Goal: Communication & Community: Answer question/provide support

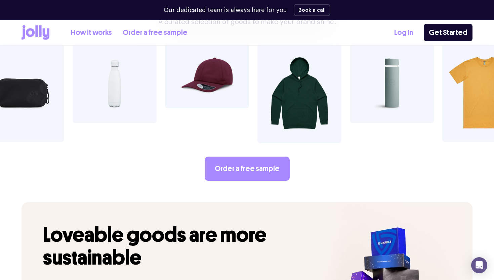
scroll to position [1222, 0]
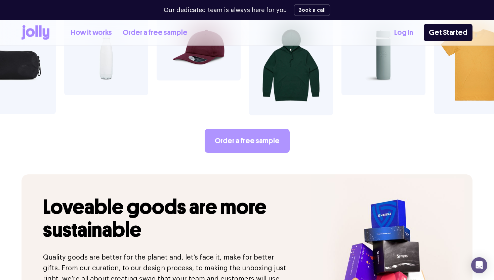
click at [235, 129] on link "Order a free sample" at bounding box center [247, 141] width 85 height 24
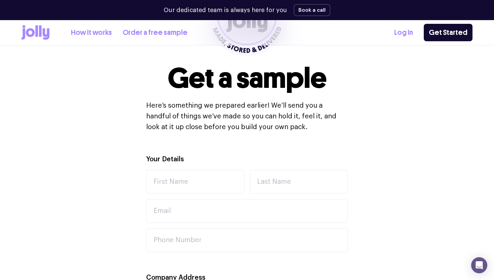
scroll to position [119, 0]
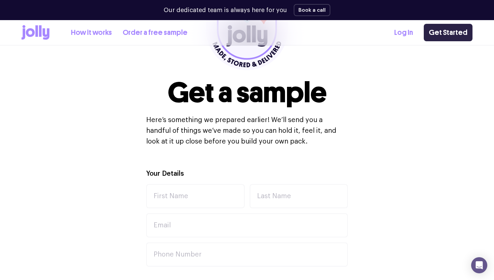
click at [454, 34] on link "Get Started" at bounding box center [447, 32] width 49 height 17
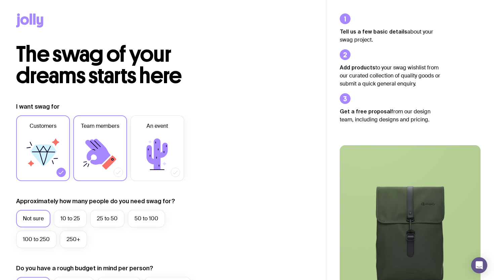
click at [93, 149] on icon at bounding box center [97, 152] width 25 height 26
click at [0, 0] on input "Team members" at bounding box center [0, 0] width 0 height 0
click at [60, 159] on icon at bounding box center [43, 154] width 40 height 40
click at [0, 0] on input "Customers" at bounding box center [0, 0] width 0 height 0
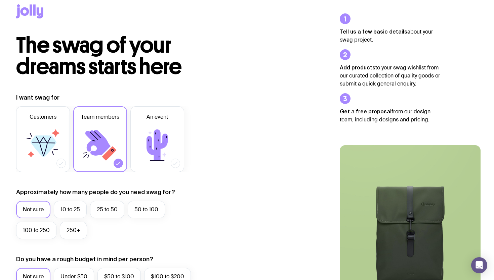
scroll to position [11, 0]
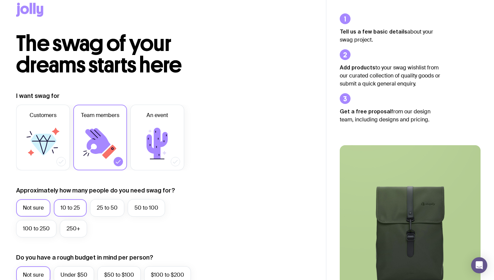
click at [73, 201] on label "10 to 25" at bounding box center [70, 207] width 33 height 17
click at [0, 0] on input "10 to 25" at bounding box center [0, 0] width 0 height 0
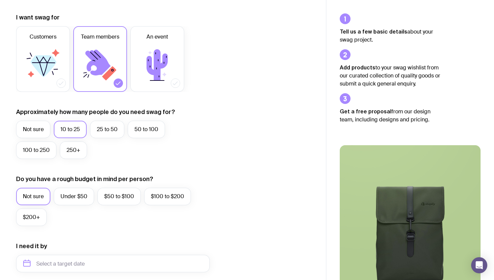
scroll to position [91, 0]
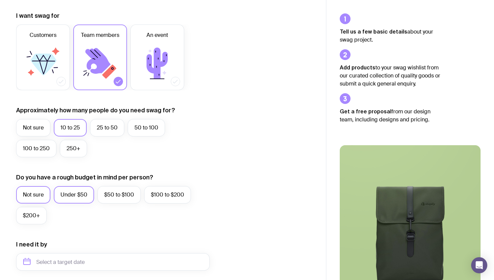
click at [83, 199] on label "Under $50" at bounding box center [74, 194] width 40 height 17
click at [0, 0] on input "Under $50" at bounding box center [0, 0] width 0 height 0
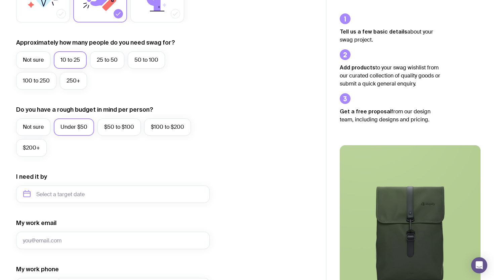
scroll to position [168, 0]
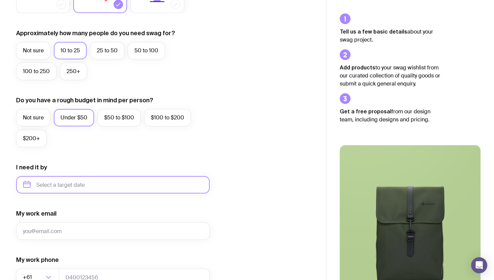
click at [119, 189] on input "text" at bounding box center [112, 184] width 193 height 17
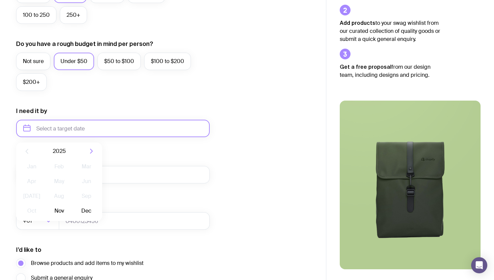
scroll to position [233, 0]
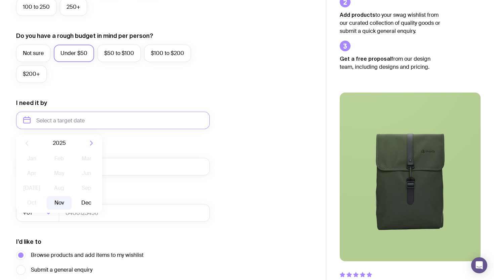
click at [59, 199] on button "Nov" at bounding box center [59, 202] width 25 height 13
type input "November 2025"
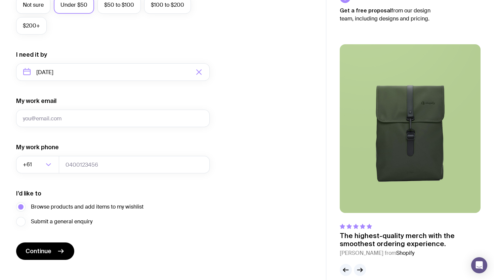
scroll to position [282, 0]
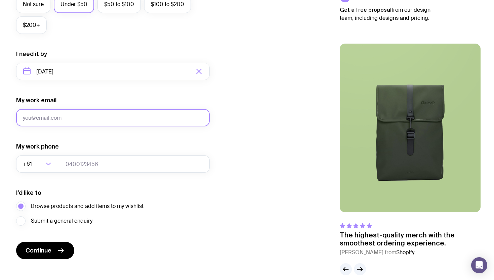
click at [111, 122] on input "My work email" at bounding box center [112, 117] width 193 height 17
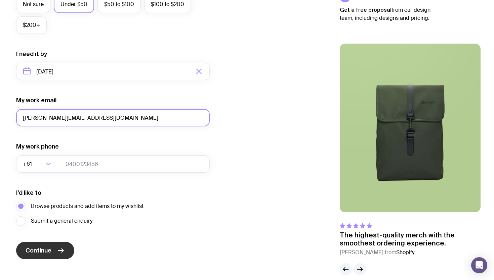
type input "elliott@joseflegal.com"
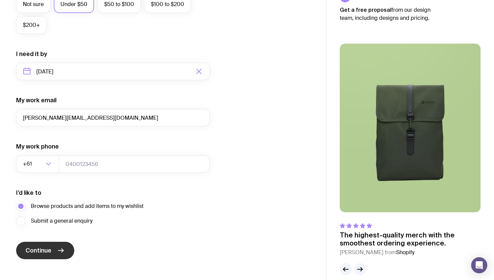
click at [54, 246] on button "Continue" at bounding box center [45, 250] width 58 height 17
click at [45, 166] on icon "Search for option" at bounding box center [48, 164] width 8 height 8
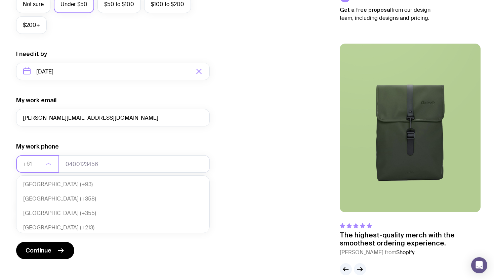
scroll to position [145, 0]
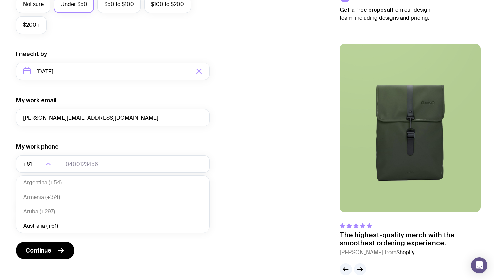
click at [87, 142] on form "I want swag for Customers Team members An event Approximately how many people d…" at bounding box center [112, 40] width 193 height 439
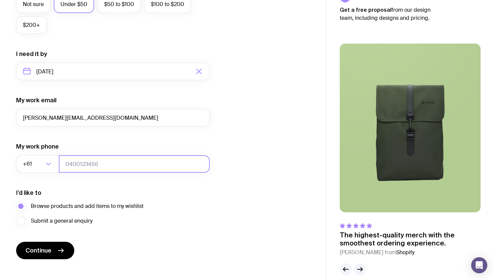
click at [86, 159] on input "tel" at bounding box center [134, 163] width 151 height 17
type input "040000000"
click at [50, 271] on div "The swag of your dreams starts here I want swag for Customers Team members An e…" at bounding box center [163, 19] width 326 height 514
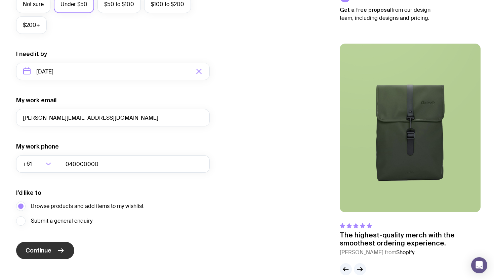
click at [58, 250] on icon "submit" at bounding box center [61, 251] width 8 height 8
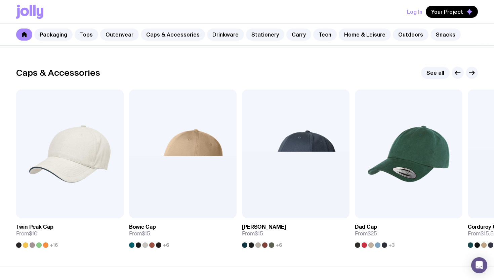
scroll to position [746, 0]
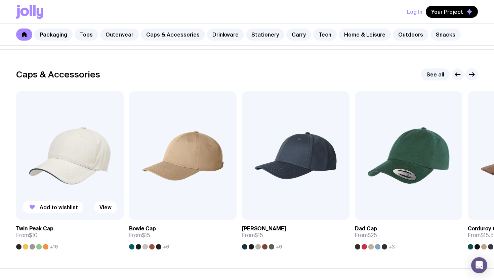
click at [83, 139] on img at bounding box center [69, 155] width 107 height 129
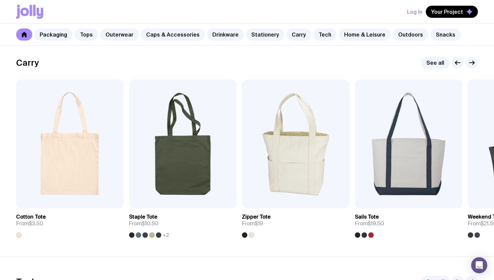
scroll to position [1416, 0]
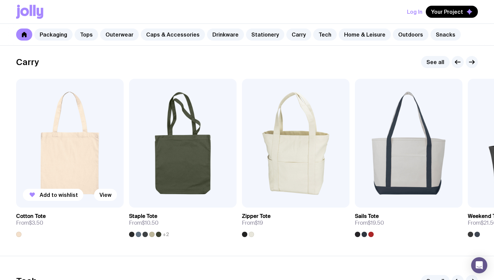
click at [66, 154] on img at bounding box center [69, 143] width 107 height 129
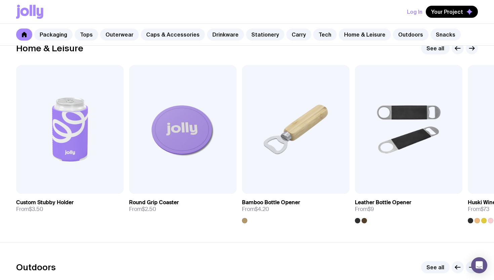
scroll to position [1869, 0]
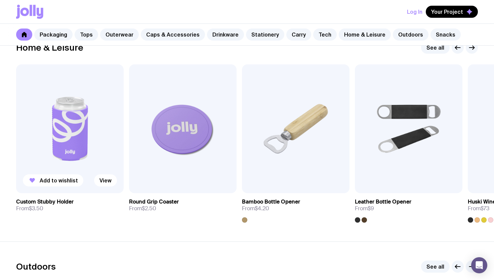
click at [70, 135] on img at bounding box center [69, 128] width 107 height 129
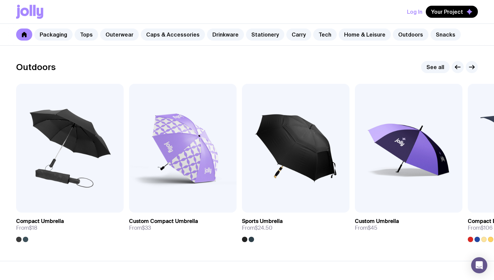
scroll to position [2069, 0]
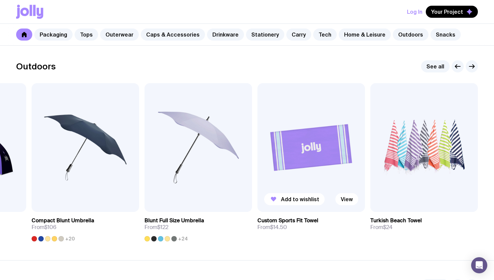
click at [326, 163] on img at bounding box center [310, 147] width 107 height 129
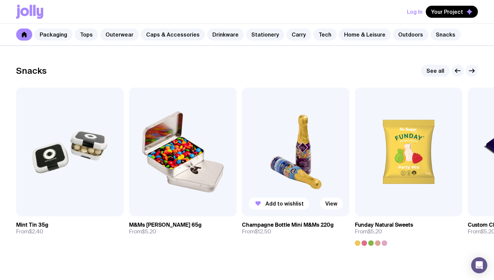
scroll to position [2343, 0]
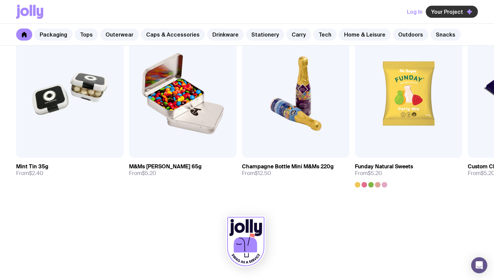
click at [445, 9] on span "Your Project" at bounding box center [447, 11] width 32 height 7
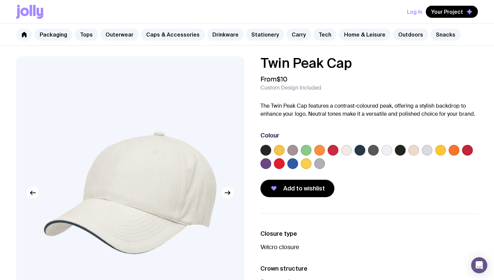
click at [266, 166] on label at bounding box center [265, 164] width 11 height 11
click at [0, 0] on input "radio" at bounding box center [0, 0] width 0 height 0
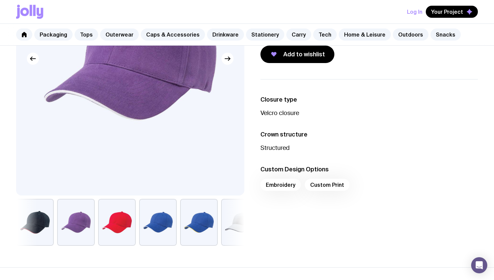
scroll to position [142, 0]
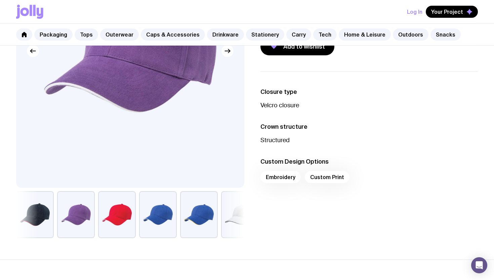
click at [277, 178] on div "Embroidery Custom Print" at bounding box center [368, 179] width 217 height 16
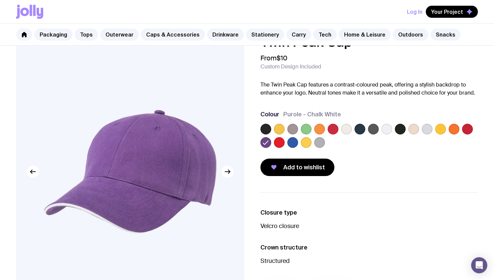
scroll to position [7, 0]
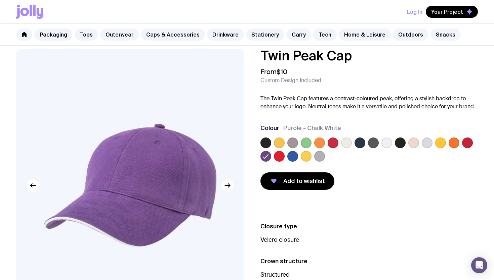
click at [344, 142] on label at bounding box center [346, 143] width 11 height 11
click at [0, 0] on input "radio" at bounding box center [0, 0] width 0 height 0
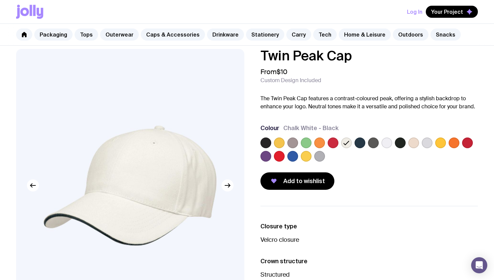
click at [387, 142] on label at bounding box center [386, 143] width 11 height 11
click at [0, 0] on input "radio" at bounding box center [0, 0] width 0 height 0
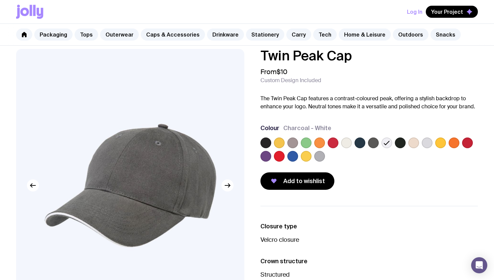
click at [259, 161] on div "Twin Peak Cap From $10 Custom Design Included The Twin Peak Cap features a cont…" at bounding box center [364, 119] width 228 height 141
click at [264, 154] on label at bounding box center [265, 156] width 11 height 11
click at [0, 0] on input "radio" at bounding box center [0, 0] width 0 height 0
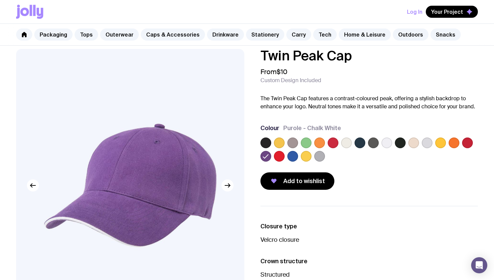
click at [266, 142] on label at bounding box center [265, 143] width 11 height 11
click at [0, 0] on input "radio" at bounding box center [0, 0] width 0 height 0
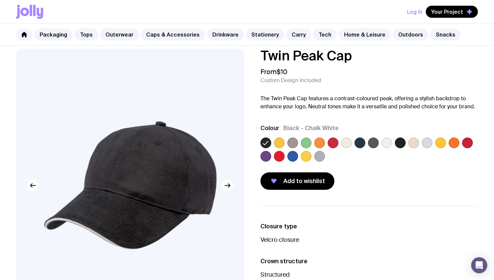
click at [384, 143] on label at bounding box center [386, 143] width 11 height 11
click at [0, 0] on input "radio" at bounding box center [0, 0] width 0 height 0
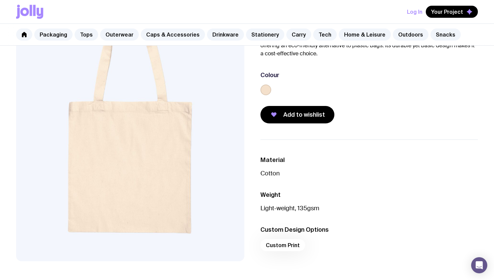
scroll to position [63, 0]
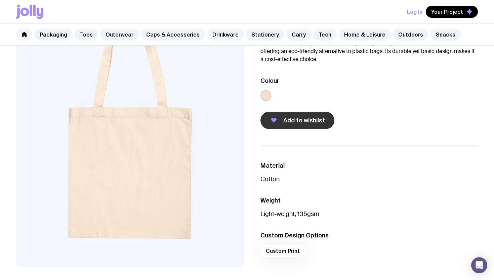
click at [301, 126] on button "Add to wishlist" at bounding box center [297, 120] width 74 height 17
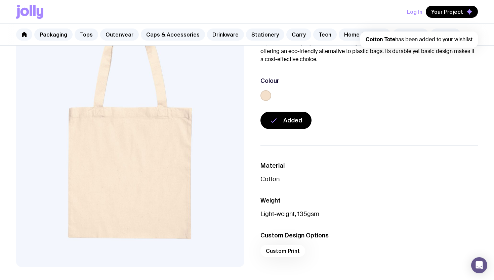
scroll to position [0, 0]
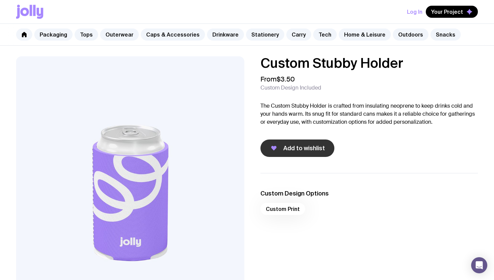
click at [296, 140] on button "Add to wishlist" at bounding box center [297, 148] width 74 height 17
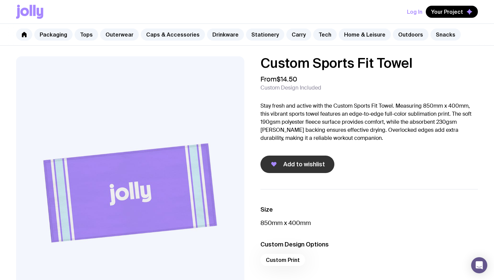
click at [313, 166] on span "Add to wishlist" at bounding box center [304, 165] width 42 height 8
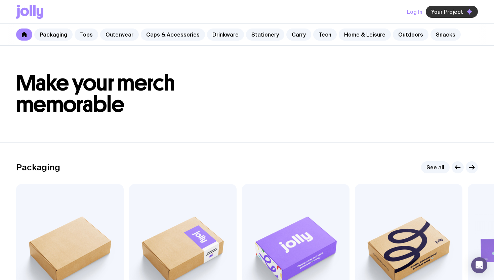
click at [449, 11] on span "Your Project" at bounding box center [447, 11] width 32 height 7
click at [431, 6] on button "Your Project" at bounding box center [451, 12] width 52 height 12
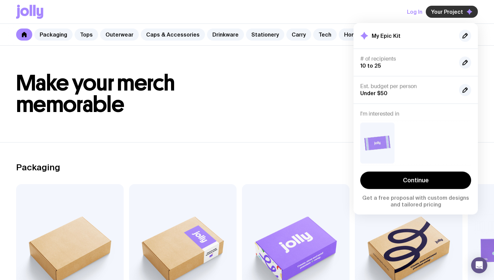
click at [432, 7] on button "Your Project" at bounding box center [451, 12] width 52 height 12
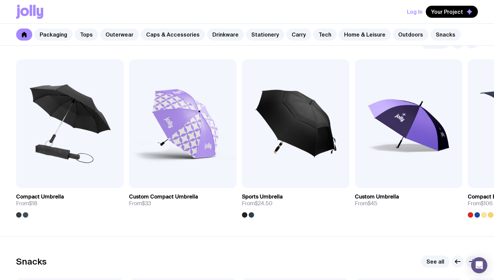
scroll to position [2095, 0]
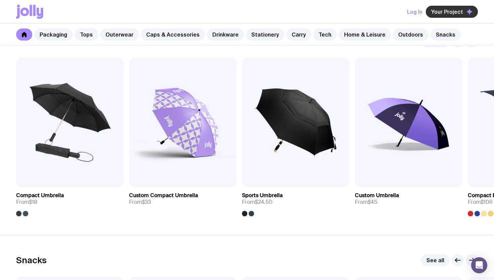
click at [440, 13] on span "Your Project" at bounding box center [447, 11] width 32 height 7
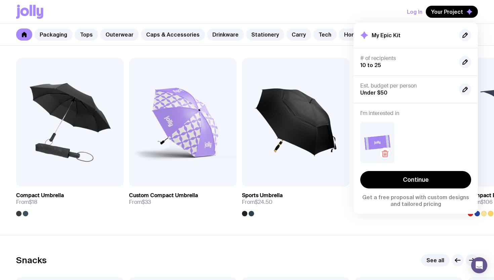
click at [385, 152] on icon "button" at bounding box center [385, 154] width 8 height 8
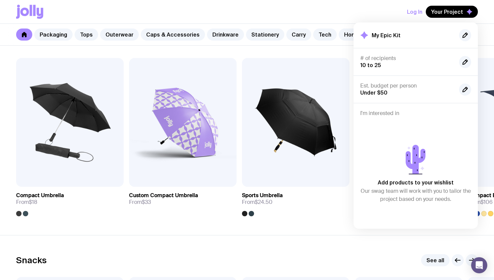
click at [235, 256] on div "Snacks See all" at bounding box center [246, 261] width 461 height 12
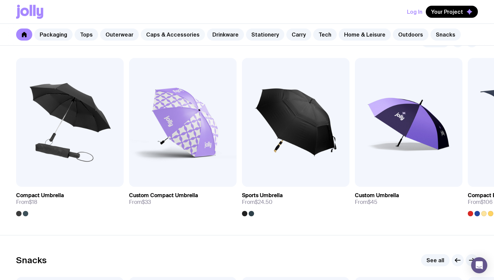
click at [155, 30] on link "Caps & Accessories" at bounding box center [173, 35] width 64 height 12
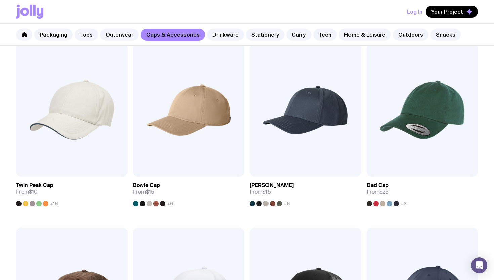
scroll to position [153, 0]
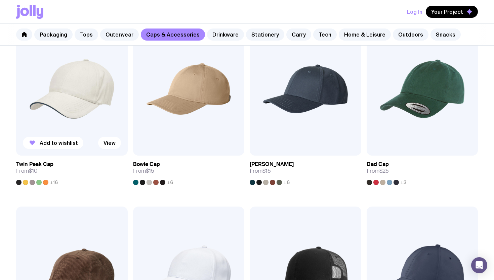
click at [74, 86] on img at bounding box center [71, 89] width 111 height 134
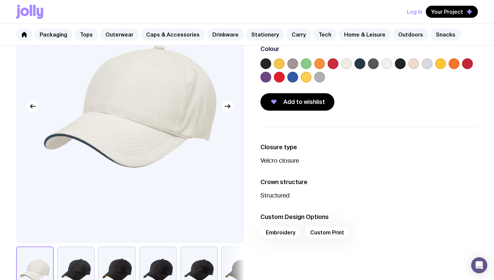
scroll to position [57, 0]
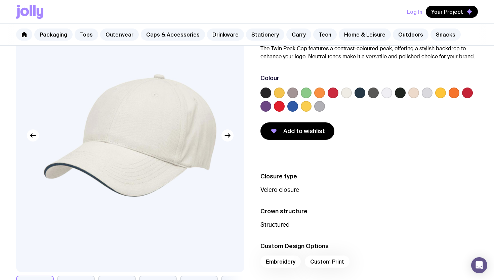
click at [267, 110] on label at bounding box center [265, 106] width 11 height 11
click at [0, 0] on input "radio" at bounding box center [0, 0] width 0 height 0
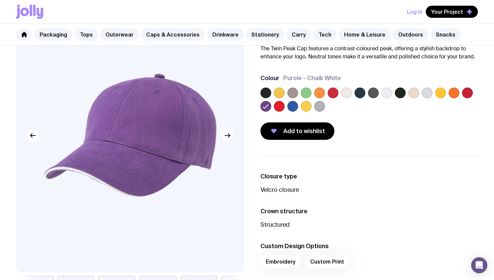
scroll to position [0, 0]
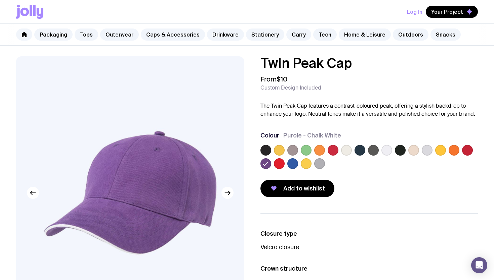
click at [379, 98] on div "Twin Peak Cap From $10 Custom Design Included The Twin Peak Cap features a cont…" at bounding box center [368, 126] width 217 height 141
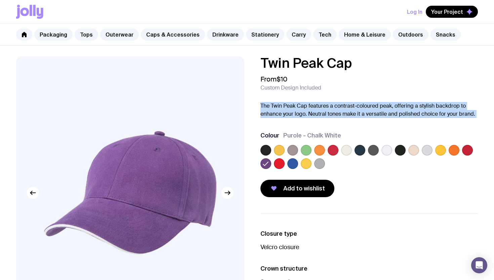
click at [379, 98] on div "Twin Peak Cap From $10 Custom Design Included The Twin Peak Cap features a cont…" at bounding box center [368, 126] width 217 height 141
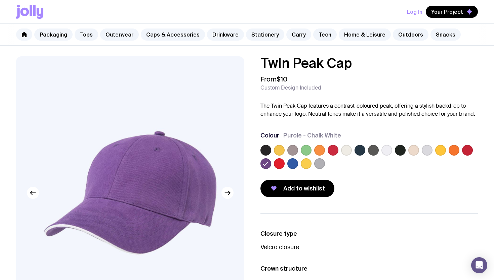
click at [364, 111] on p "The Twin Peak Cap features a contrast-coloured peak, offering a stylish backdro…" at bounding box center [368, 110] width 217 height 16
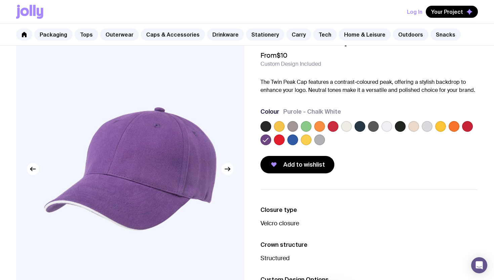
scroll to position [24, 0]
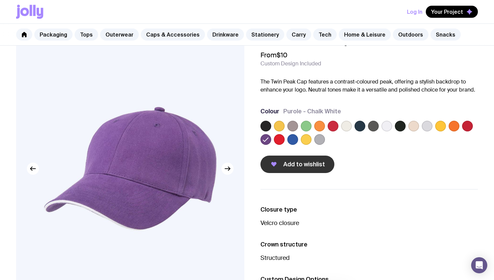
click at [292, 161] on span "Add to wishlist" at bounding box center [304, 165] width 42 height 8
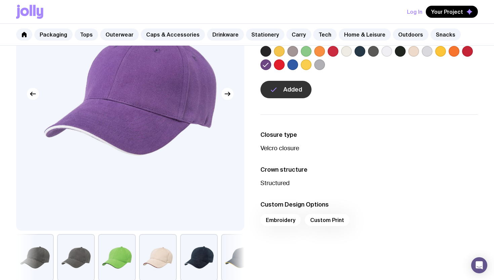
scroll to position [0, 0]
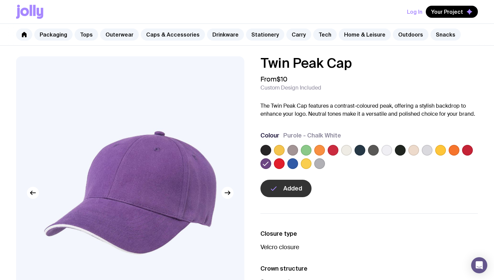
click at [157, 41] on div "Packaging Tops Outerwear Caps & Accessories Drinkware Stationery Carry Tech Hom…" at bounding box center [247, 35] width 494 height 22
click at [161, 38] on link "Caps & Accessories" at bounding box center [173, 35] width 64 height 12
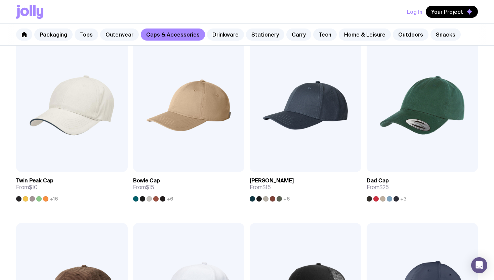
scroll to position [158, 0]
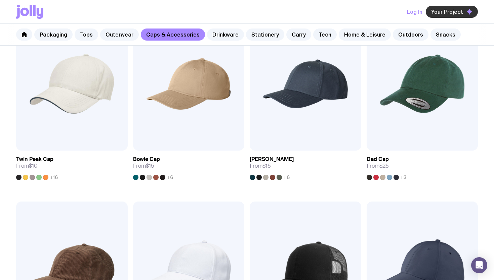
click at [446, 14] on span "Your Project" at bounding box center [447, 11] width 32 height 7
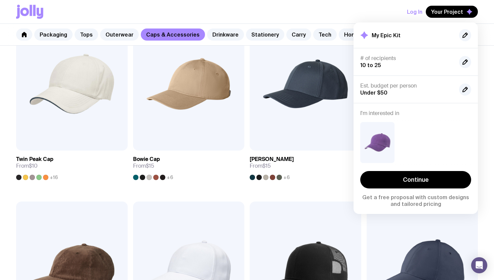
click at [345, 17] on div "Log In Your Project My Epic Kit # of recipients 10 to 25 Est. budget per person…" at bounding box center [246, 12] width 461 height 24
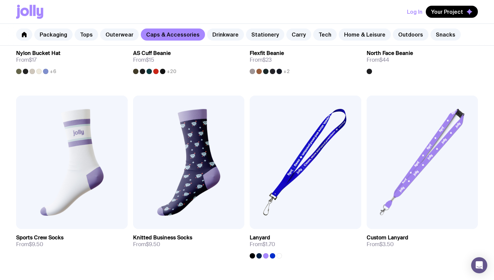
scroll to position [823, 0]
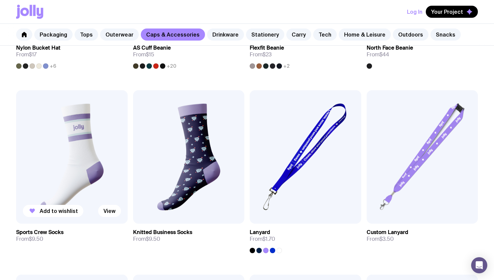
click at [80, 160] on img at bounding box center [71, 157] width 111 height 134
click at [66, 215] on button "Add to wishlist" at bounding box center [53, 211] width 60 height 12
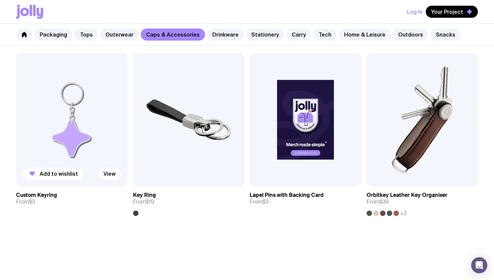
scroll to position [1045, 0]
click at [59, 177] on button "Add to wishlist" at bounding box center [53, 174] width 60 height 12
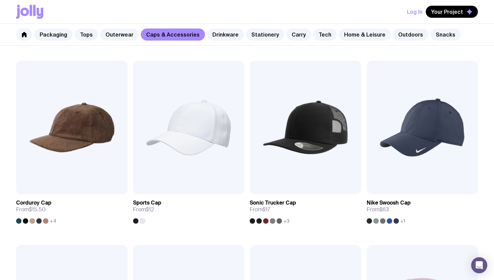
scroll to position [0, 0]
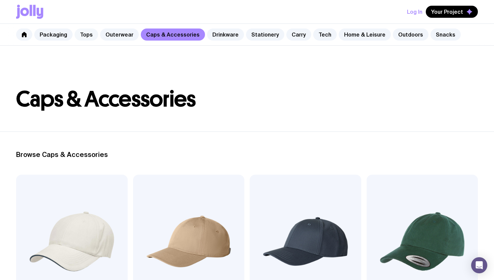
click at [84, 34] on link "Tops" at bounding box center [87, 35] width 24 height 12
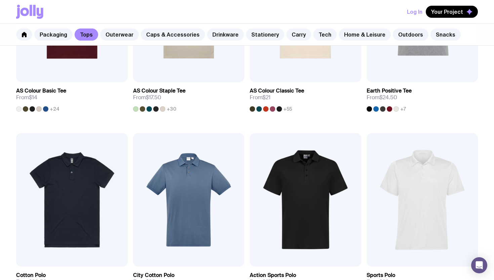
scroll to position [50, 0]
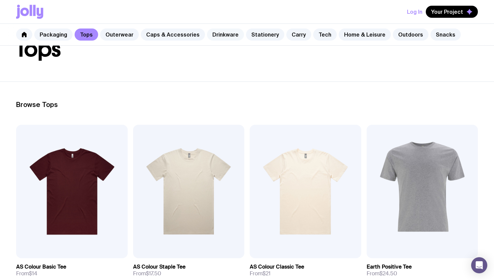
click at [233, 36] on link "Drinkware" at bounding box center [225, 35] width 37 height 12
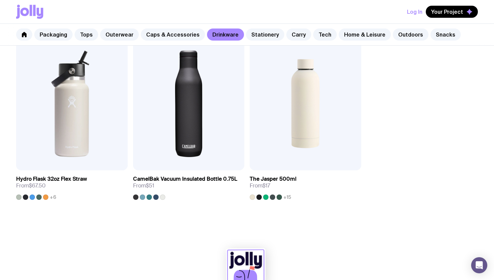
scroll to position [1063, 0]
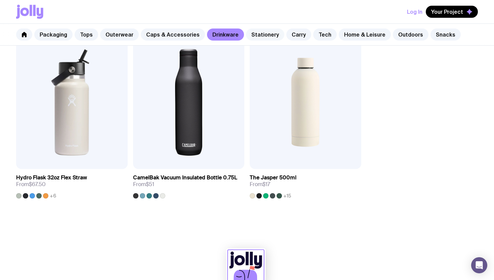
click at [247, 33] on link "Stationery" at bounding box center [265, 35] width 38 height 12
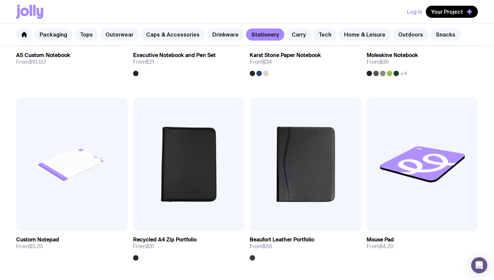
scroll to position [815, 0]
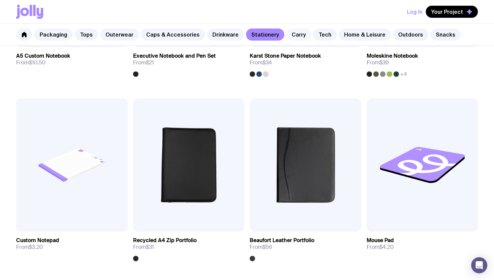
click at [287, 34] on link "Carry" at bounding box center [298, 35] width 25 height 12
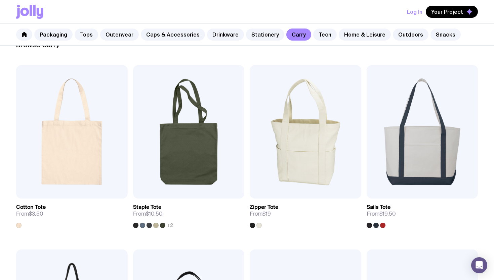
scroll to position [113, 0]
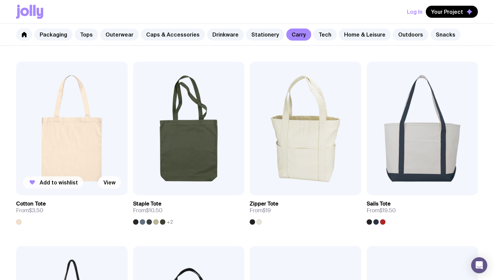
click at [64, 184] on span "Add to wishlist" at bounding box center [59, 182] width 38 height 7
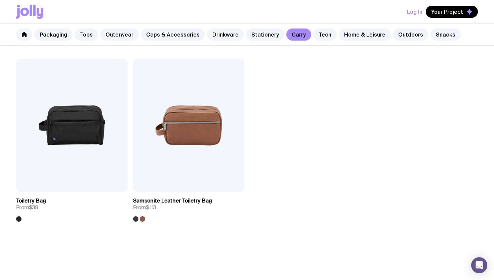
scroll to position [1649, 0]
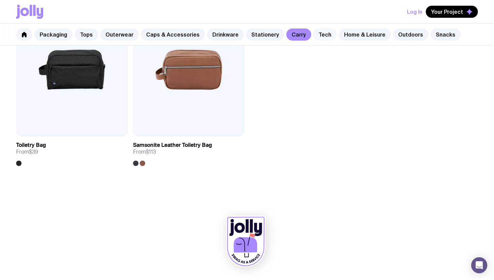
click at [313, 39] on link "Tech" at bounding box center [325, 35] width 24 height 12
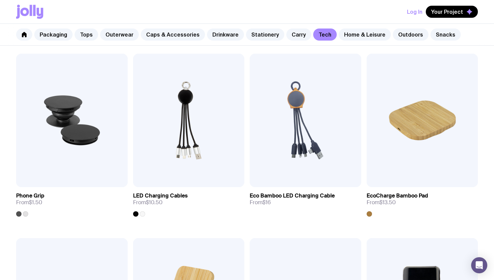
scroll to position [123, 0]
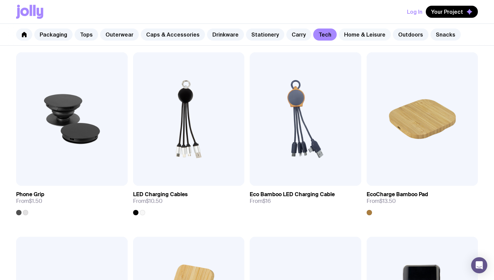
click at [346, 30] on link "Home & Leisure" at bounding box center [365, 35] width 52 height 12
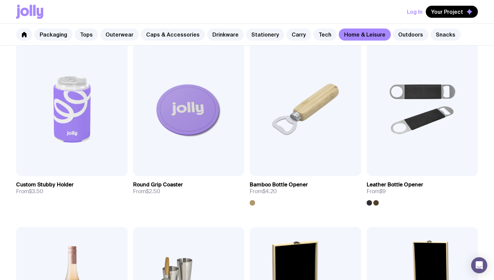
scroll to position [133, 0]
click at [61, 162] on span "Add to wishlist" at bounding box center [59, 163] width 38 height 7
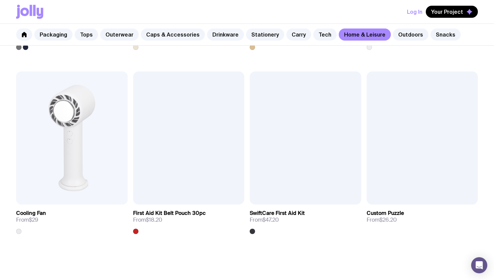
scroll to position [1396, 0]
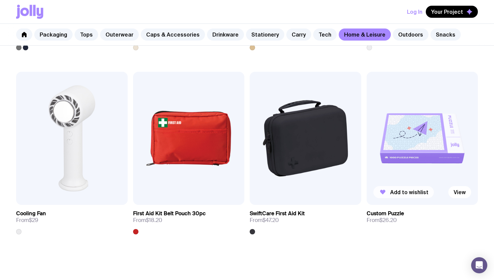
click at [391, 189] on span "Add to wishlist" at bounding box center [409, 192] width 38 height 7
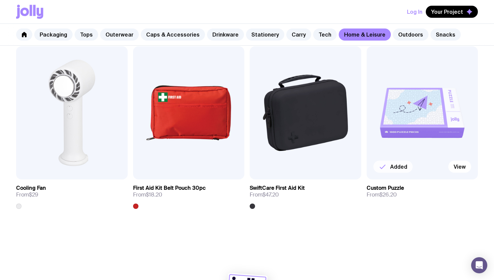
scroll to position [1464, 0]
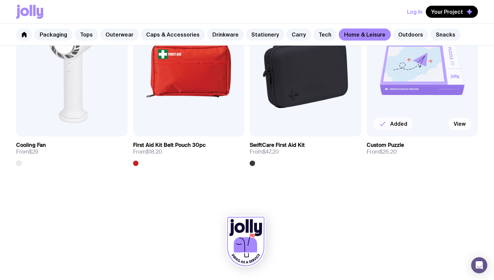
click at [393, 33] on link "Outdoors" at bounding box center [411, 35] width 36 height 12
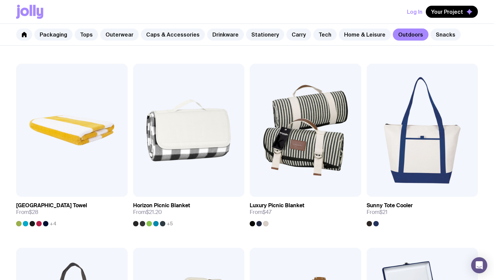
scroll to position [486, 0]
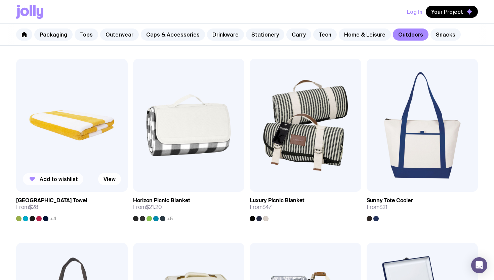
click at [62, 178] on span "Add to wishlist" at bounding box center [59, 179] width 38 height 7
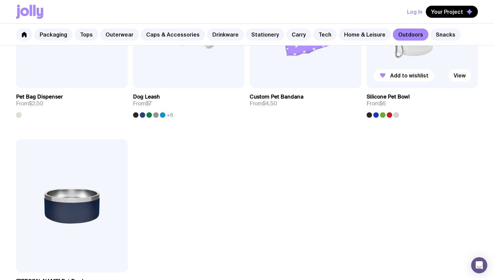
scroll to position [944, 0]
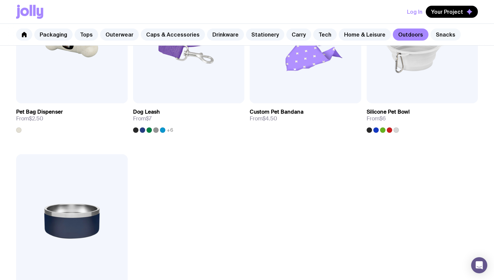
click at [430, 35] on link "Snacks" at bounding box center [445, 35] width 30 height 12
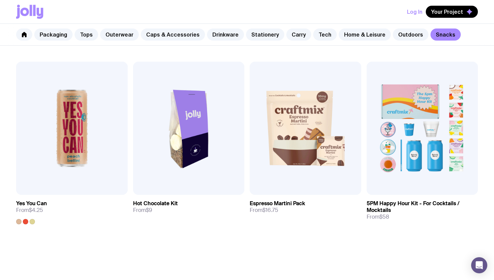
scroll to position [483, 0]
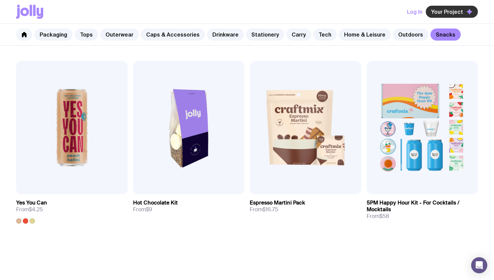
click at [434, 10] on span "Your Project" at bounding box center [447, 11] width 32 height 7
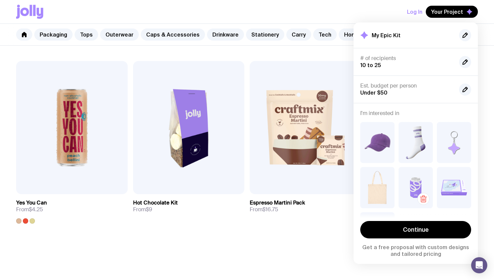
scroll to position [40, 0]
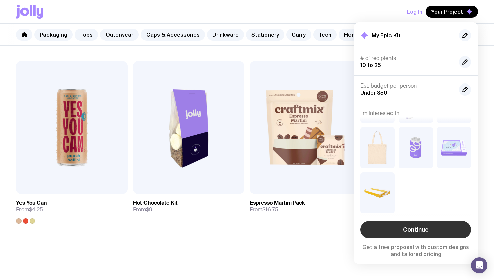
click at [397, 229] on link "Continue" at bounding box center [415, 229] width 111 height 17
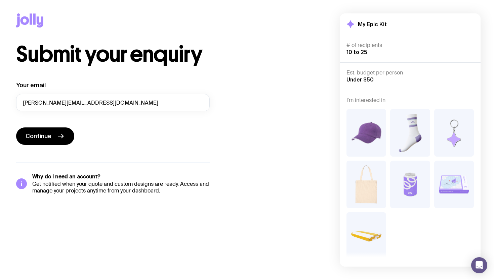
click at [463, 127] on img at bounding box center [454, 133] width 40 height 48
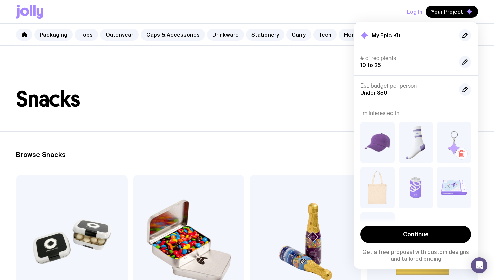
click at [462, 152] on icon "button" at bounding box center [461, 154] width 8 height 8
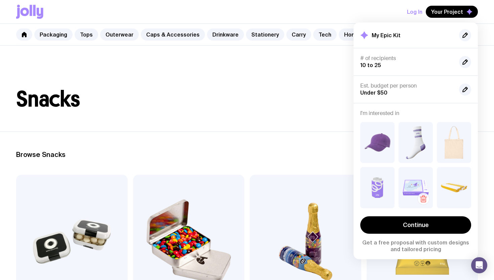
click at [423, 196] on icon "button" at bounding box center [423, 199] width 8 height 8
click at [384, 199] on icon "button" at bounding box center [384, 200] width 0 height 2
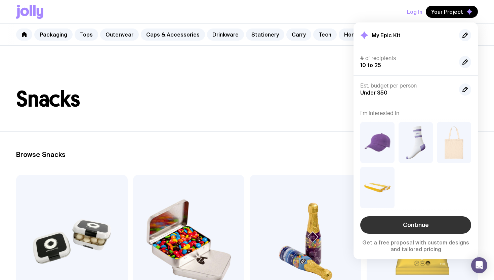
click at [423, 222] on link "Continue" at bounding box center [415, 225] width 111 height 17
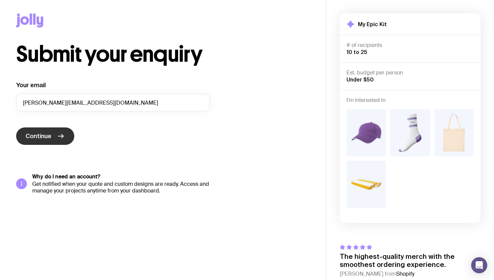
click at [38, 144] on button "Continue" at bounding box center [45, 136] width 58 height 17
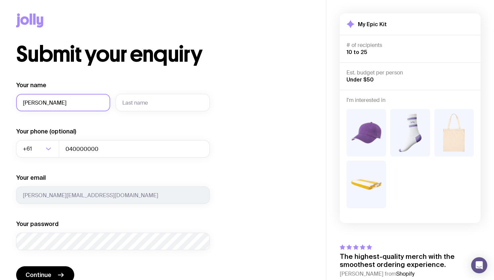
type input "Elliott"
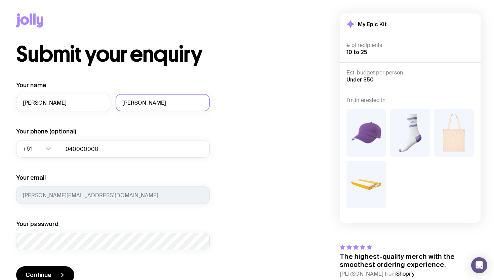
type input "Howarth"
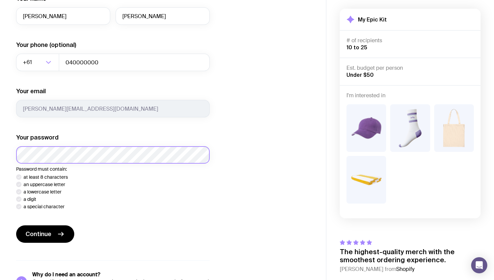
scroll to position [98, 0]
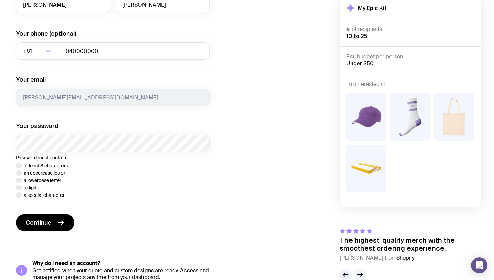
click at [197, 169] on ul "at least 8 characters an uppercase letter a lowercase letter a digit a special …" at bounding box center [112, 180] width 193 height 35
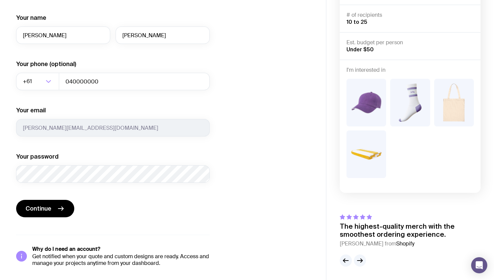
scroll to position [66, 0]
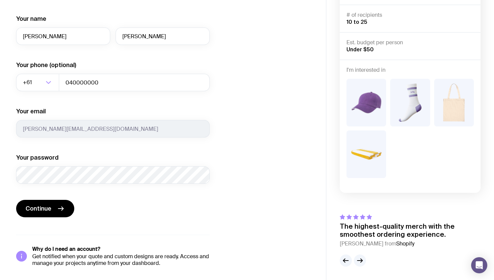
click at [0, 280] on com-1password-button at bounding box center [0, 280] width 0 height 0
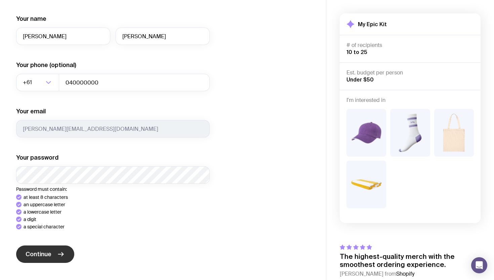
click at [54, 250] on button "Continue" at bounding box center [45, 254] width 58 height 17
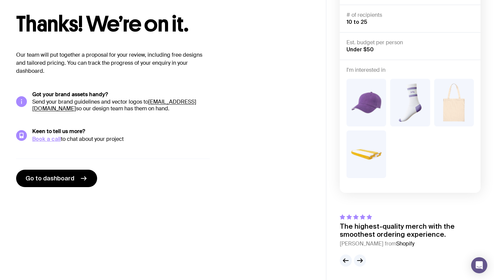
scroll to position [30, 0]
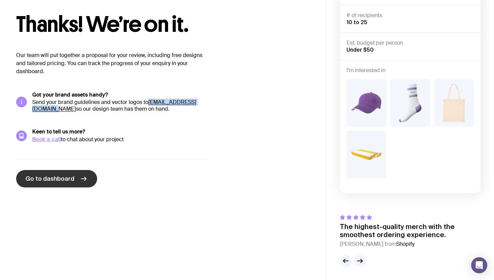
click at [59, 180] on span "Go to dashboard" at bounding box center [50, 179] width 49 height 8
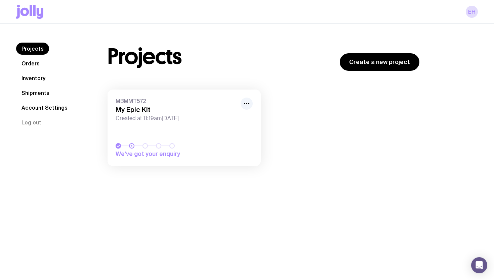
click at [201, 125] on link "MBMMT572 My Epic Kit Created at 11:19am, Thu 16th Oct 2025 We’ve got your enqui…" at bounding box center [183, 128] width 153 height 77
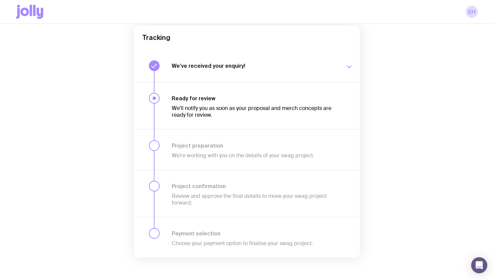
scroll to position [64, 0]
click at [237, 66] on h3 "We’ve received your enquiry!" at bounding box center [254, 64] width 165 height 7
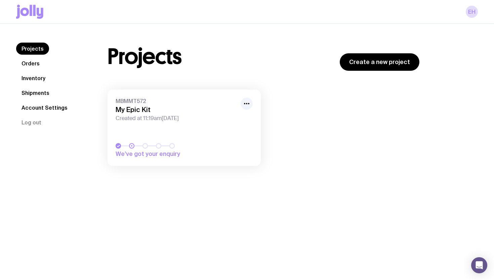
click at [207, 119] on span "Created at 11:19am, Thu 16th Oct 2025" at bounding box center [176, 118] width 121 height 7
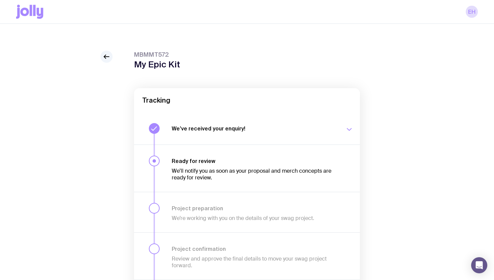
click at [260, 133] on div "We’ve received your enquiry! Our team is on it and preparing your proposal now.…" at bounding box center [262, 128] width 181 height 11
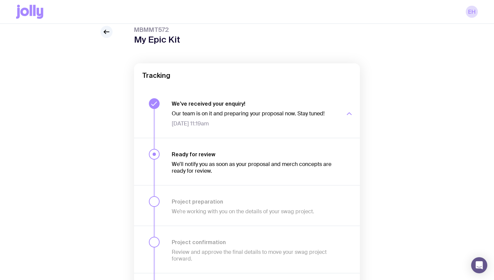
scroll to position [26, 0]
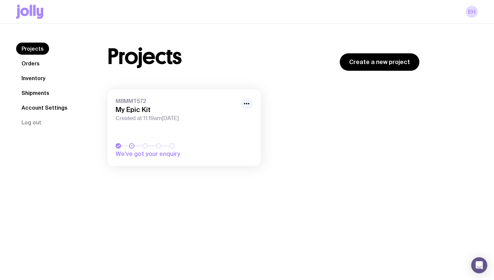
click at [154, 152] on span "We’ve got your enquiry" at bounding box center [163, 154] width 94 height 8
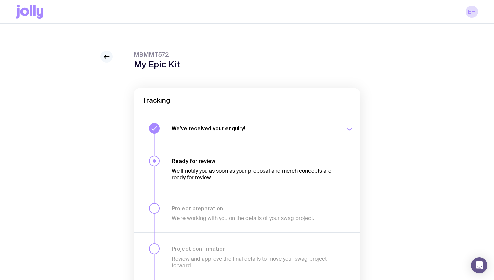
click at [104, 59] on icon at bounding box center [106, 57] width 8 height 8
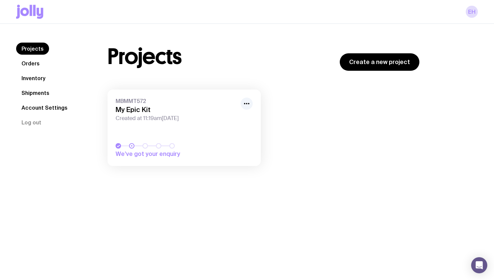
click at [37, 63] on link "Orders" at bounding box center [30, 63] width 29 height 12
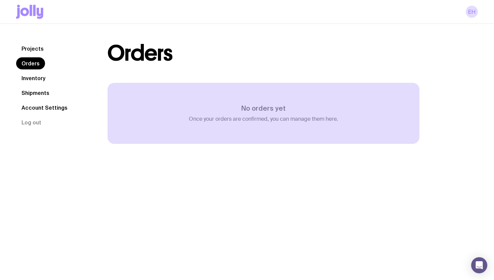
click at [37, 78] on link "Inventory" at bounding box center [33, 78] width 35 height 12
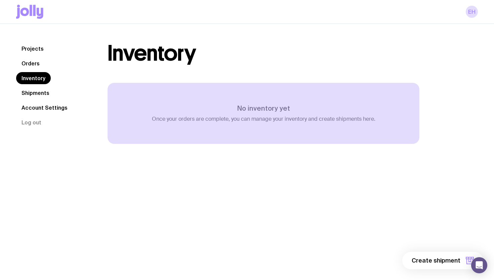
click at [40, 92] on link "Shipments" at bounding box center [35, 93] width 39 height 12
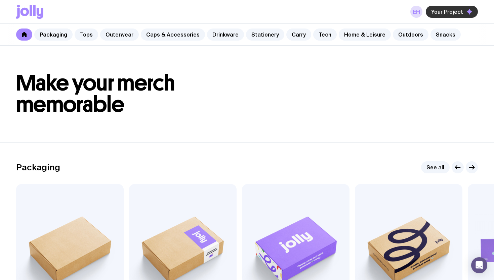
click at [454, 13] on span "Your Project" at bounding box center [447, 11] width 32 height 7
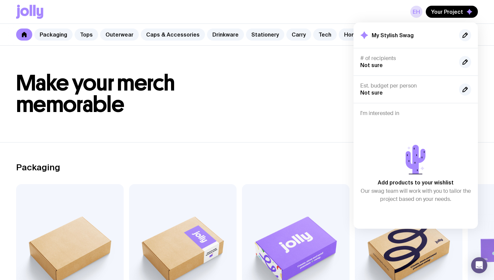
click at [307, 112] on h1 "Make your merch memorable" at bounding box center [246, 94] width 461 height 43
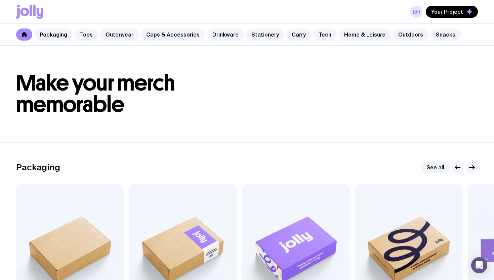
click at [419, 13] on link "EH" at bounding box center [416, 12] width 12 height 12
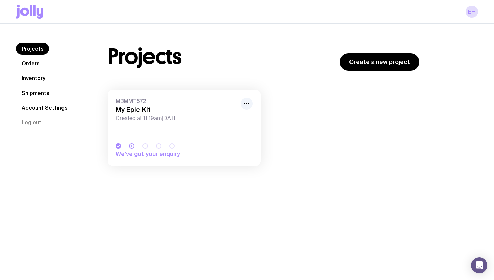
click at [194, 124] on link "MBMMT572 My Epic Kit Created at 11:19am, Thu 16th Oct 2025 We’ve got your enqui…" at bounding box center [183, 128] width 153 height 77
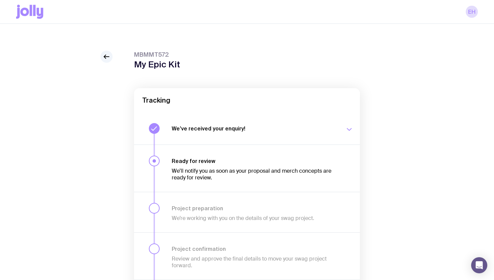
click at [153, 55] on span "MBMMT572" at bounding box center [157, 55] width 46 height 8
copy span "MBMMT572"
click at [106, 62] on link at bounding box center [106, 57] width 12 height 12
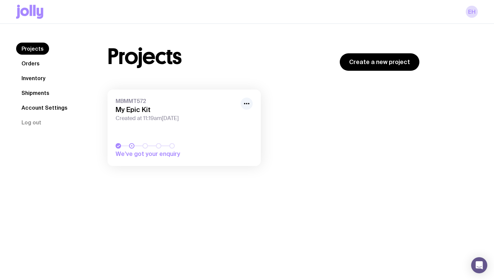
click at [181, 113] on h3 "My Epic Kit" at bounding box center [176, 110] width 121 height 8
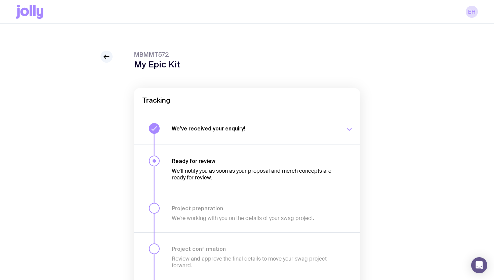
click at [146, 52] on span "MBMMT572" at bounding box center [157, 55] width 46 height 8
copy span "MBMMT572"
click at [112, 54] on div at bounding box center [106, 57] width 12 height 12
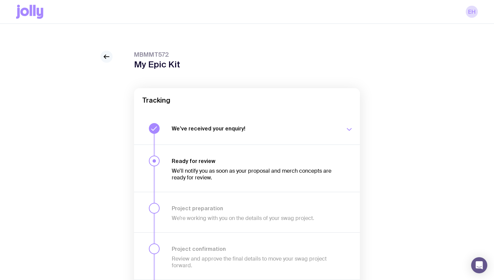
click at [107, 58] on icon at bounding box center [106, 57] width 8 height 8
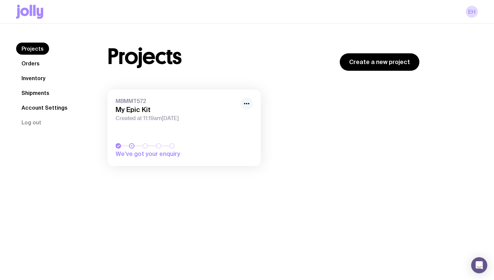
click at [243, 108] on button "button" at bounding box center [246, 104] width 12 height 12
click at [267, 99] on div "MBMMT572 My Epic Kit Created at 11:19am, Thu 16th Oct 2025 We’ve got your enqui…" at bounding box center [263, 131] width 312 height 83
click at [482, 271] on div "Open Intercom Messenger" at bounding box center [479, 266] width 18 height 18
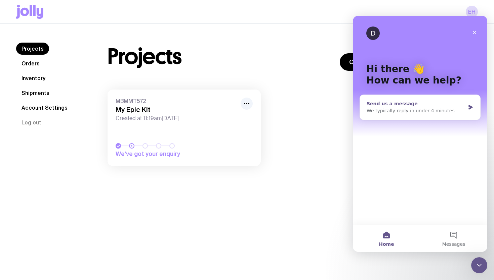
click at [459, 106] on div "Send us a message" at bounding box center [415, 103] width 98 height 7
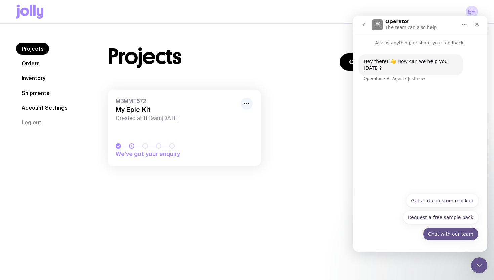
click at [453, 233] on button "Chat with our team" at bounding box center [450, 234] width 55 height 13
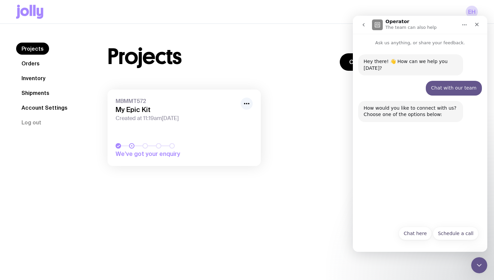
click at [417, 242] on div "Schedule a call Chat here Schedule a call" at bounding box center [419, 235] width 117 height 17
click at [421, 236] on button "Chat here" at bounding box center [414, 233] width 33 height 13
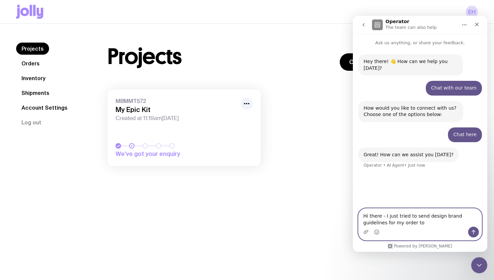
paste textarea "design@sendjolly.com.au"
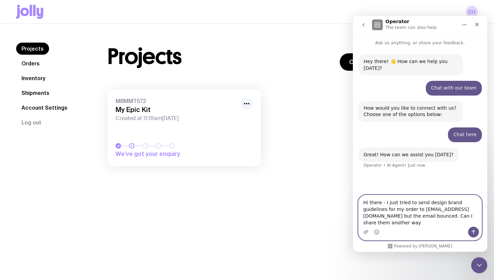
type textarea "Hi there - I just tried to send design brand guidelines for my order to design@…"
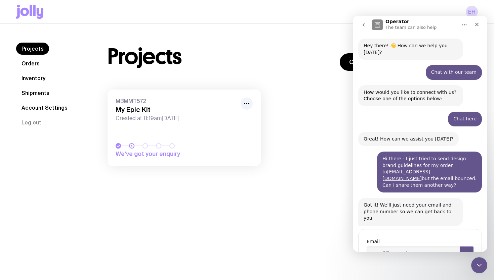
scroll to position [30, 0]
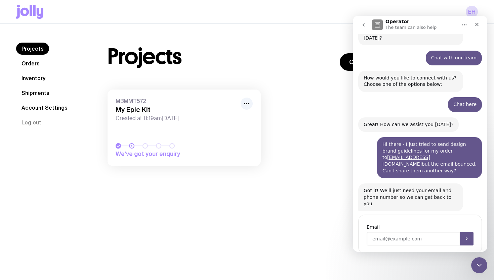
click at [397, 232] on input "Enter your email" at bounding box center [412, 238] width 93 height 13
type input "[PERSON_NAME][EMAIL_ADDRESS][DOMAIN_NAME]"
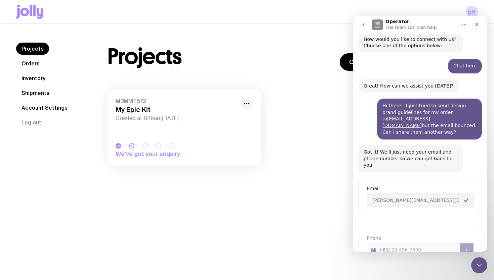
scroll to position [77, 0]
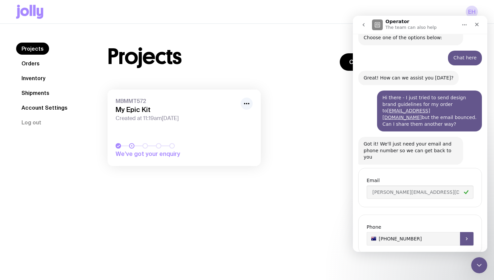
type input "+61 000000000"
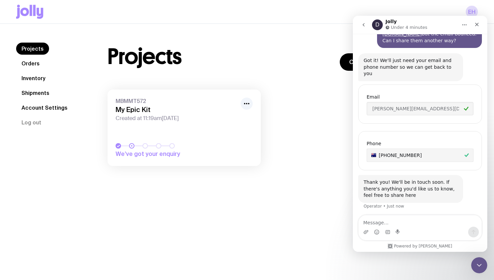
scroll to position [161, 0]
click at [206, 123] on link "MBMMT572 My Epic Kit Created at 11:19am, Thu 16th Oct 2025 We’ve got your enqui…" at bounding box center [183, 128] width 153 height 77
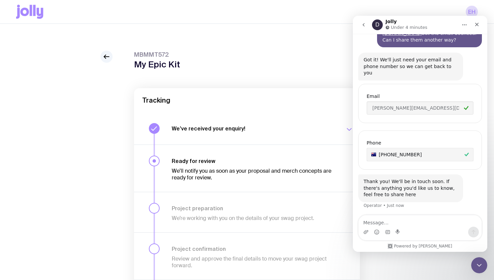
click at [242, 133] on div "We’ve received your enquiry! Our team is on it and preparing your proposal now.…" at bounding box center [262, 128] width 181 height 11
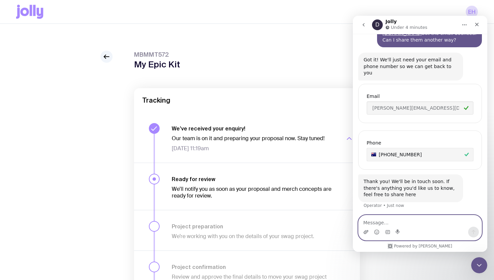
click at [365, 230] on icon "Upload attachment" at bounding box center [365, 232] width 5 height 5
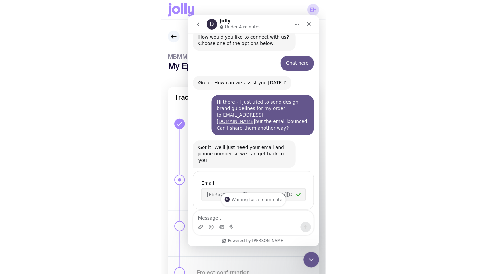
scroll to position [161, 0]
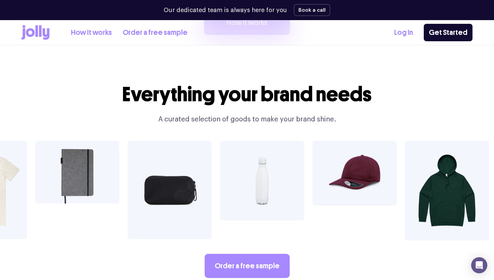
scroll to position [1107, 0]
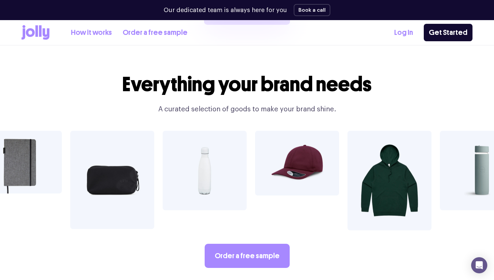
drag, startPoint x: 346, startPoint y: 174, endPoint x: 131, endPoint y: 172, distance: 215.3
click at [131, 172] on div at bounding box center [247, 181] width 494 height 100
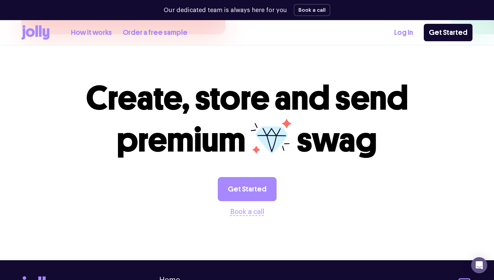
scroll to position [1835, 0]
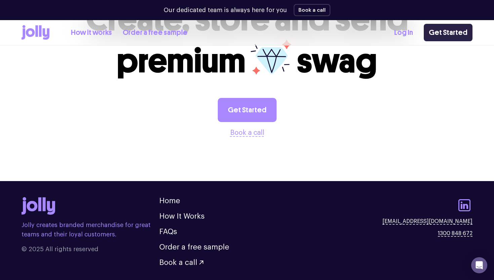
click at [446, 27] on link "Get Started" at bounding box center [447, 32] width 49 height 17
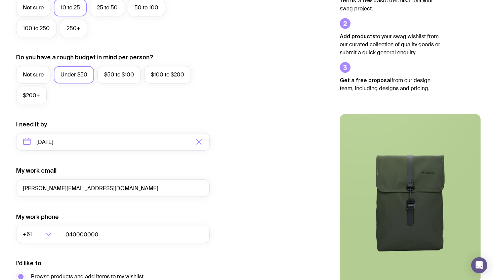
scroll to position [219, 0]
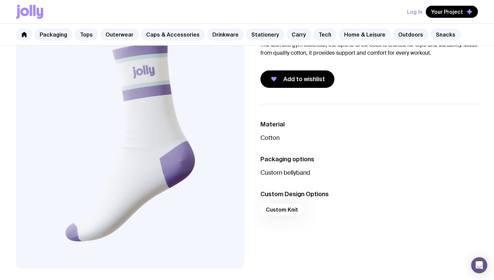
scroll to position [42, 0]
